Goal: Task Accomplishment & Management: Manage account settings

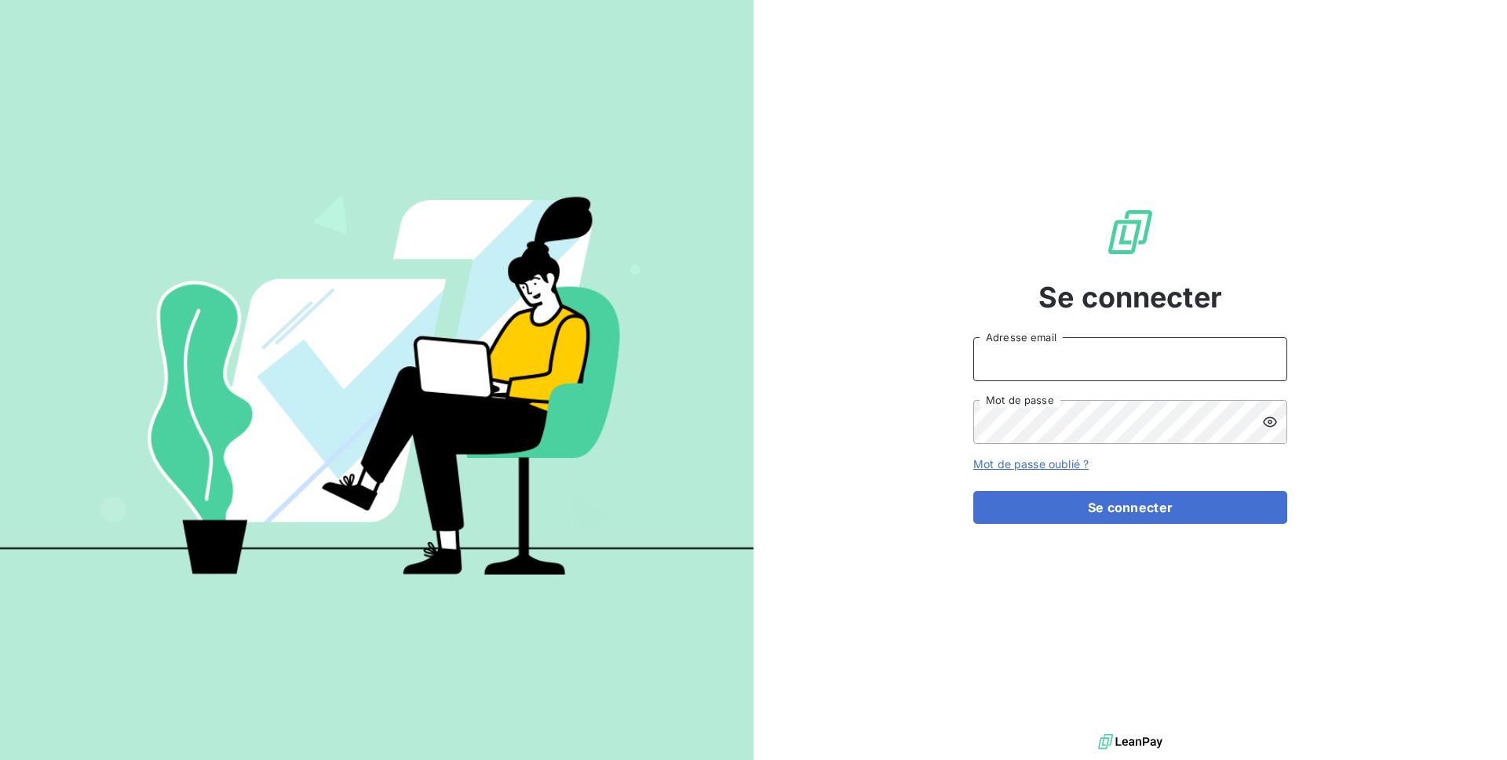
click at [1022, 362] on input "Adresse email" at bounding box center [1130, 359] width 314 height 44
click at [981, 362] on input "RECOUVREMENT" at bounding box center [1130, 359] width 314 height 44
click at [1122, 351] on input "RECOUVREMENT" at bounding box center [1130, 359] width 314 height 44
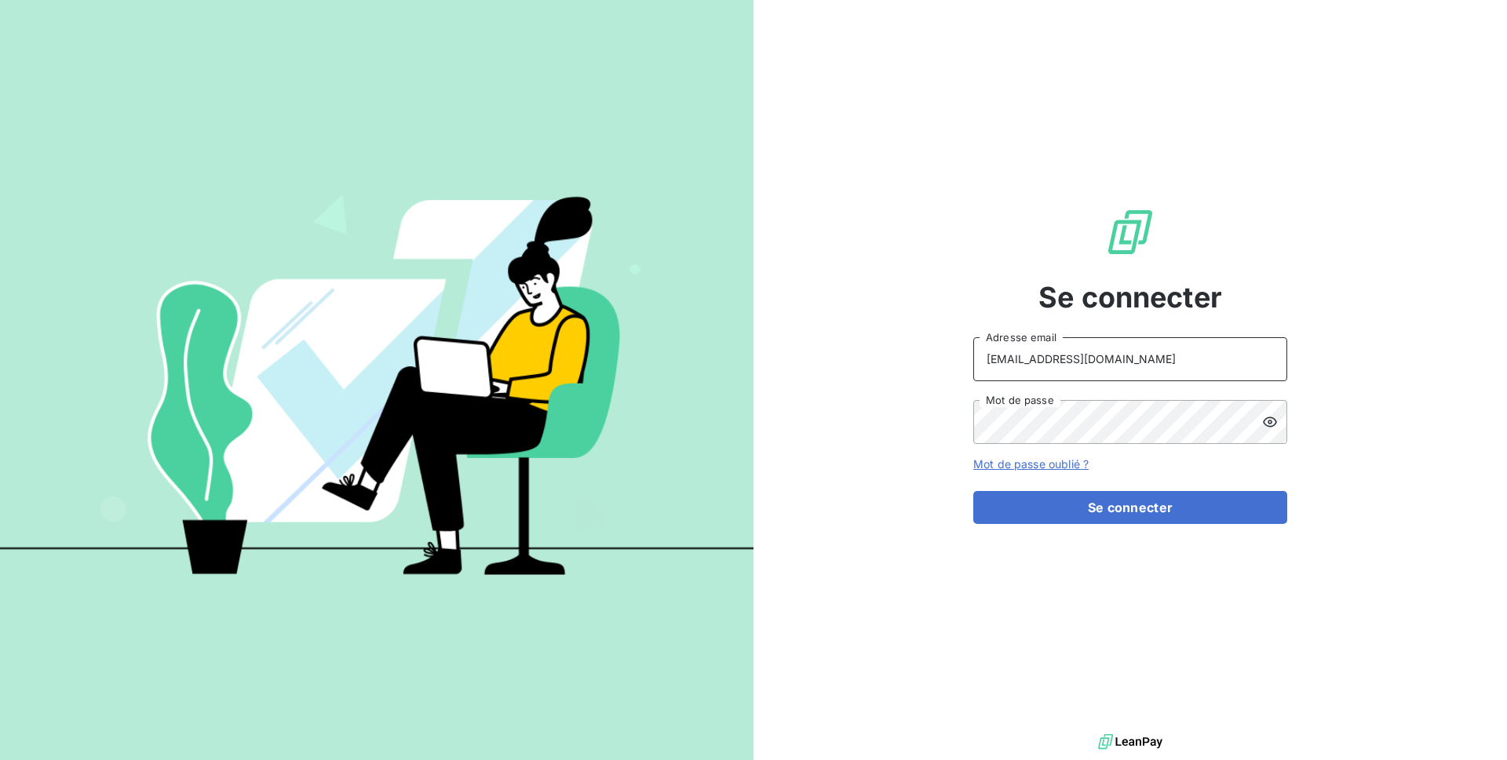
type input "[EMAIL_ADDRESS][DOMAIN_NAME]"
click at [1271, 411] on div at bounding box center [1274, 422] width 25 height 44
click at [1270, 415] on icon at bounding box center [1270, 422] width 16 height 16
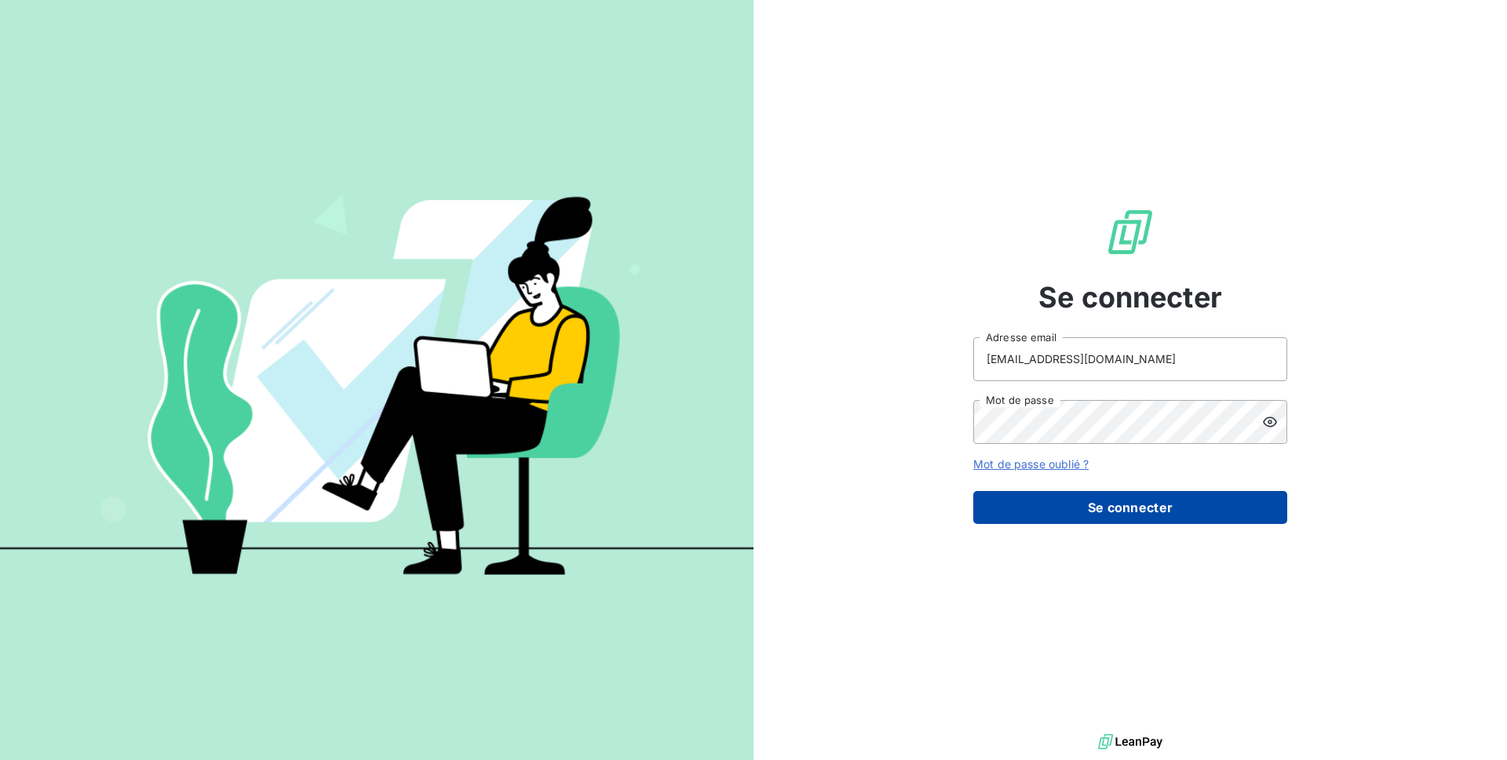
click at [1138, 515] on button "Se connecter" at bounding box center [1130, 507] width 314 height 33
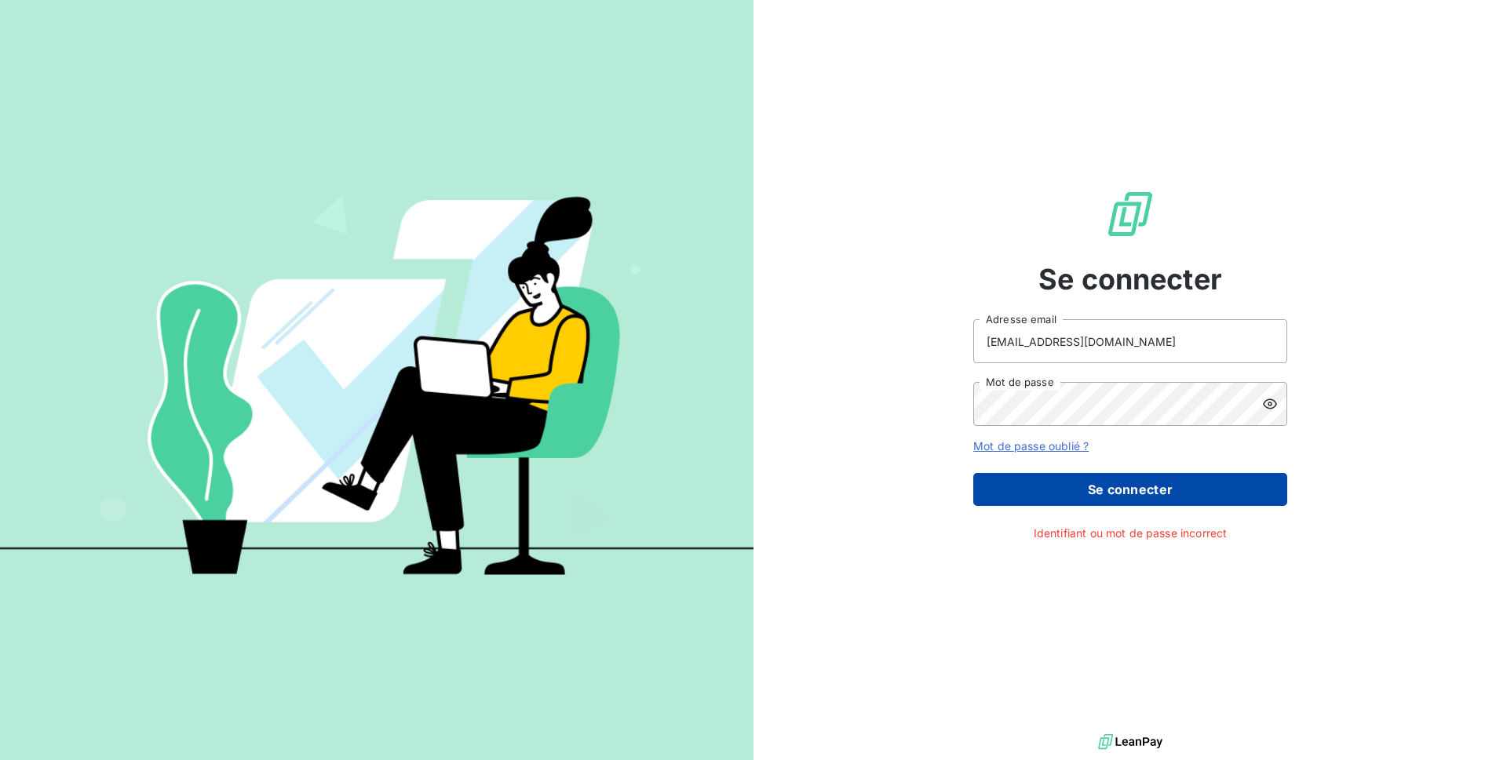
click at [1139, 494] on button "Se connecter" at bounding box center [1130, 489] width 314 height 33
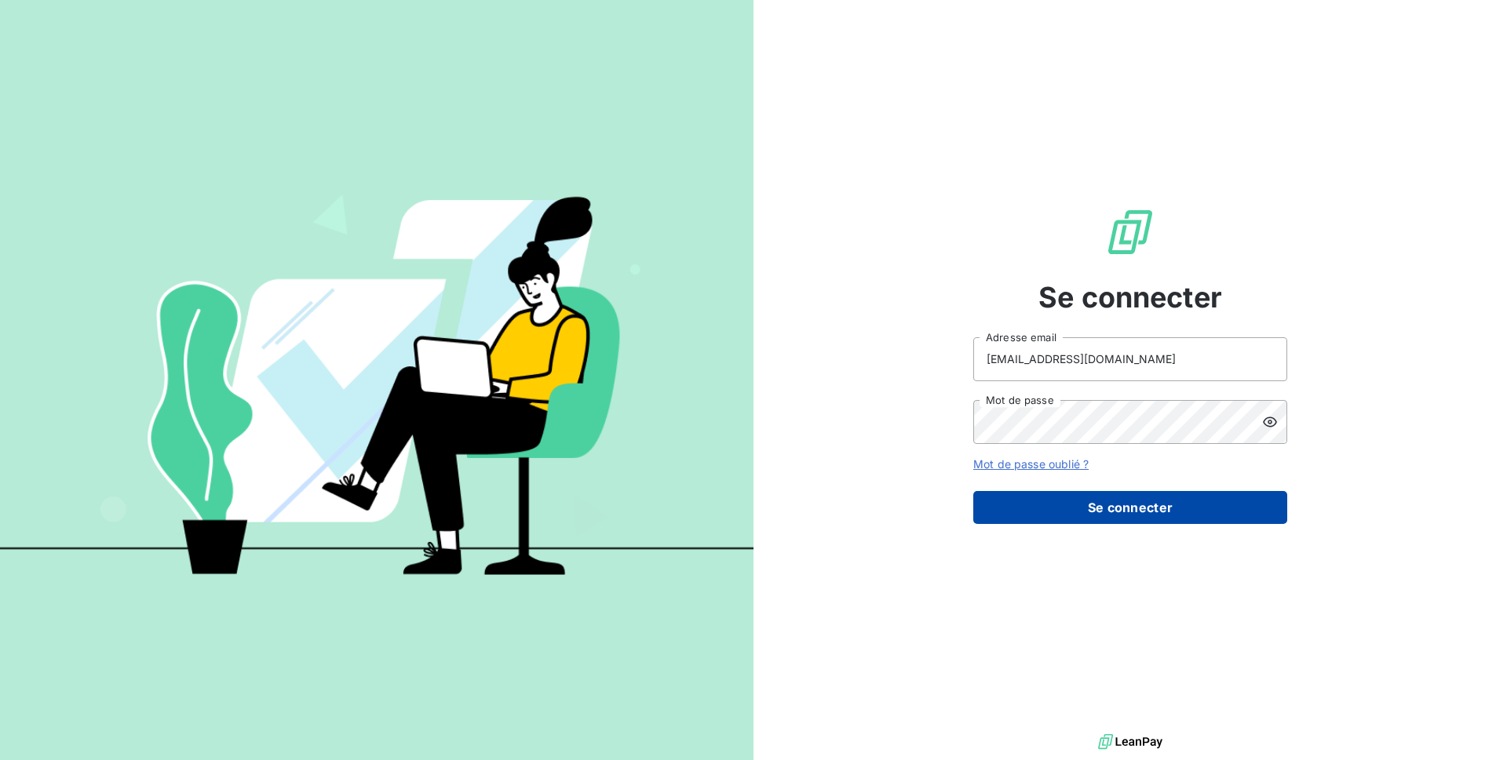
click at [1128, 514] on button "Se connecter" at bounding box center [1130, 507] width 314 height 33
